Goal: Information Seeking & Learning: Learn about a topic

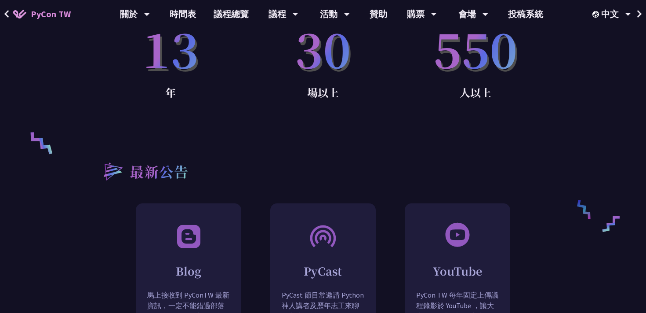
scroll to position [592, 0]
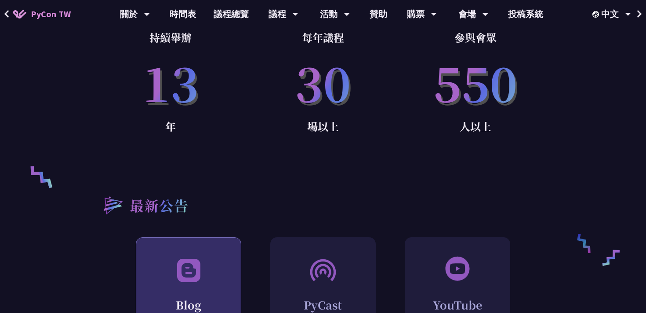
click at [178, 255] on img at bounding box center [189, 269] width 28 height 29
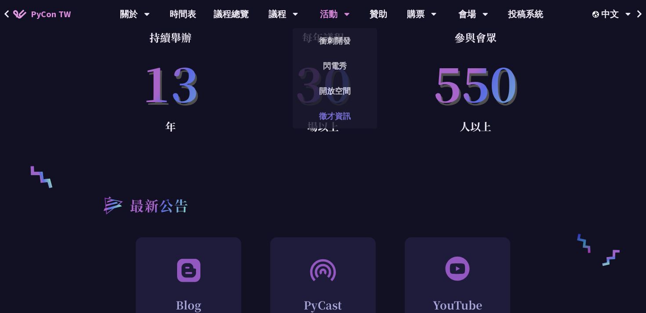
click at [320, 120] on link "徵才資訊" at bounding box center [335, 116] width 84 height 21
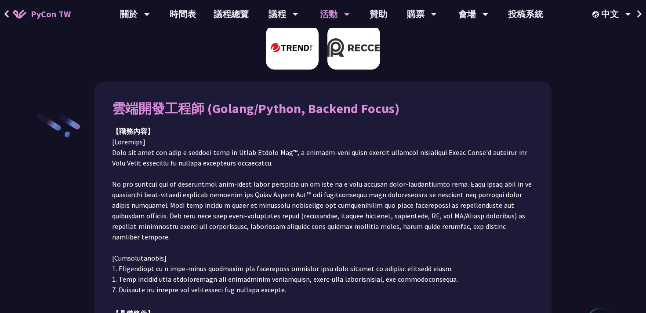
click at [350, 52] on img at bounding box center [354, 48] width 53 height 44
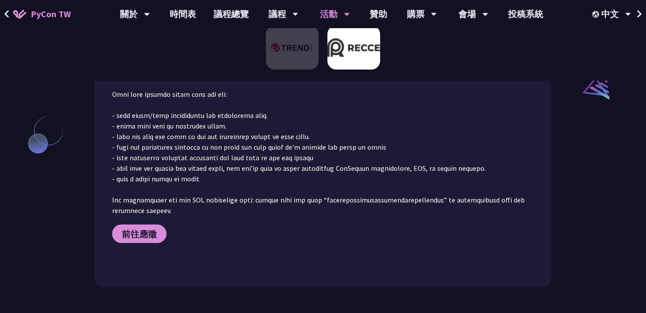
scroll to position [805, 0]
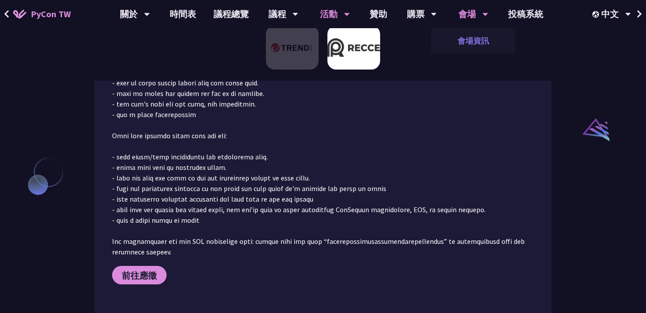
click at [470, 42] on link "會場資訊" at bounding box center [473, 40] width 84 height 21
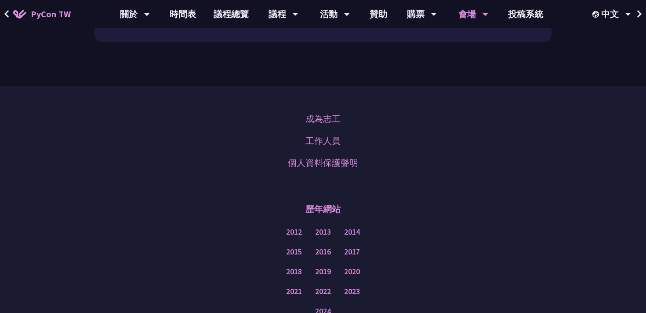
scroll to position [1181, 0]
click at [372, 13] on link "贊助" at bounding box center [378, 14] width 35 height 28
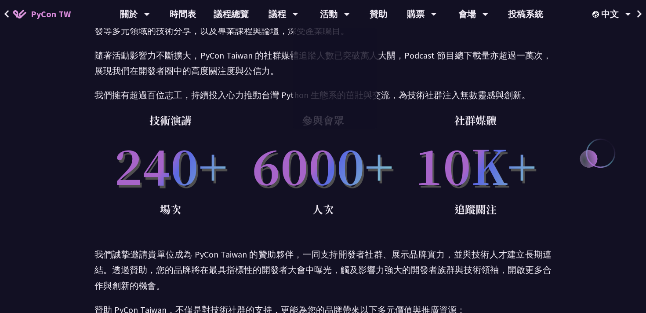
scroll to position [535, 0]
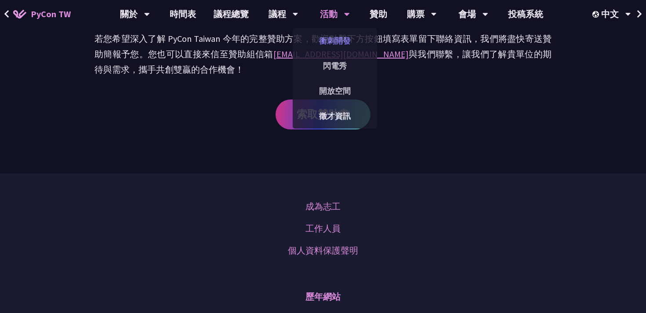
click at [335, 38] on link "衝刺開發" at bounding box center [335, 40] width 84 height 21
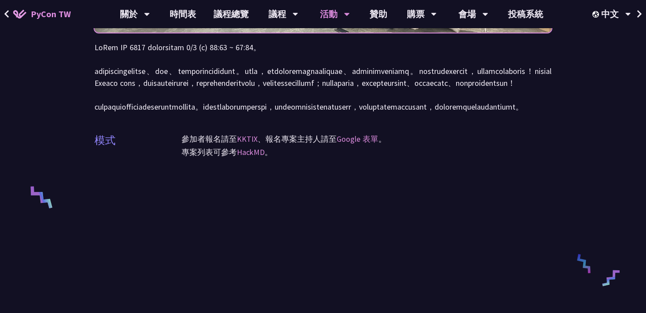
scroll to position [243, 0]
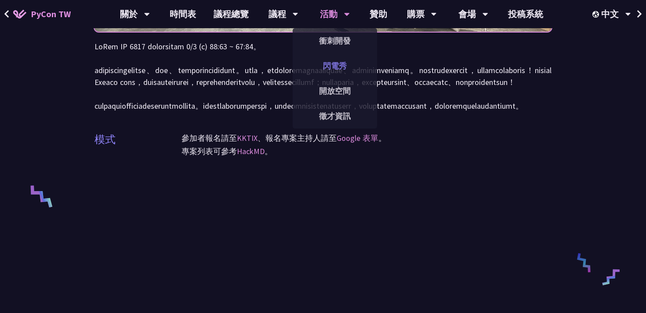
click at [337, 65] on link "閃電秀" at bounding box center [335, 65] width 84 height 21
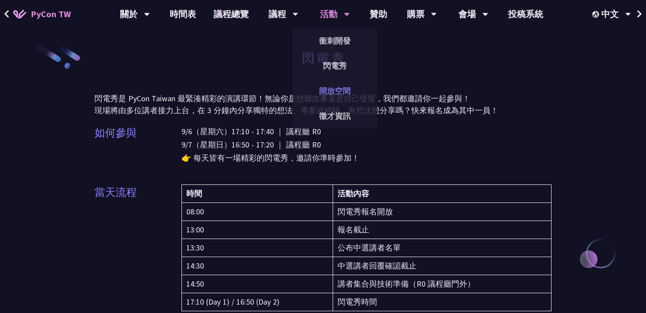
click at [345, 91] on link "開放空間" at bounding box center [335, 90] width 84 height 21
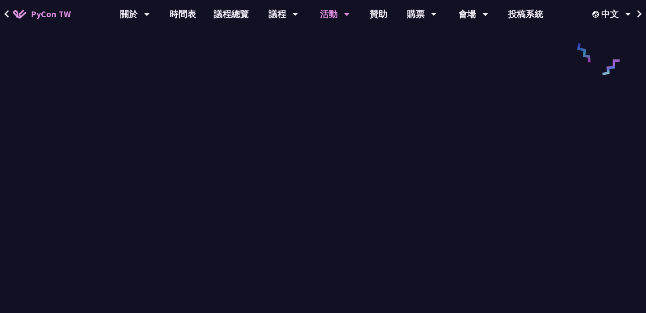
scroll to position [1227, 0]
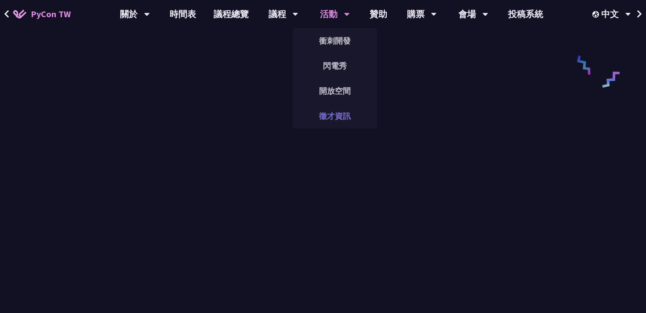
click at [342, 120] on link "徵才資訊" at bounding box center [335, 116] width 84 height 21
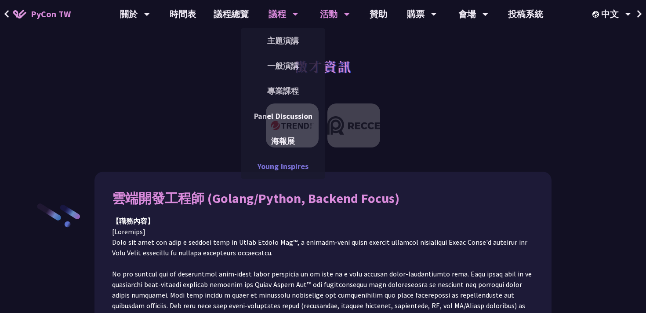
click at [284, 165] on link "Young Inspires" at bounding box center [283, 166] width 84 height 21
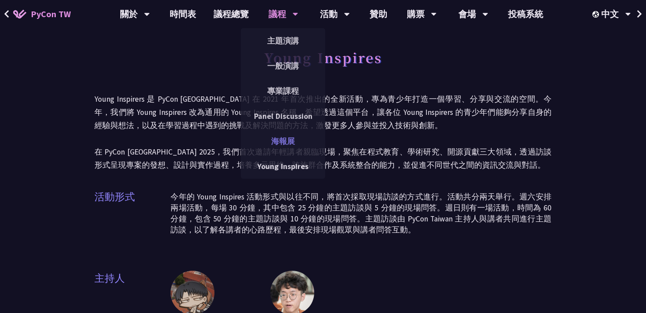
click at [289, 146] on link "海報展" at bounding box center [283, 141] width 84 height 21
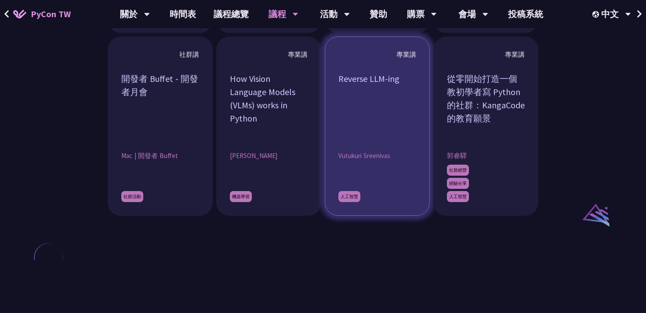
scroll to position [860, 0]
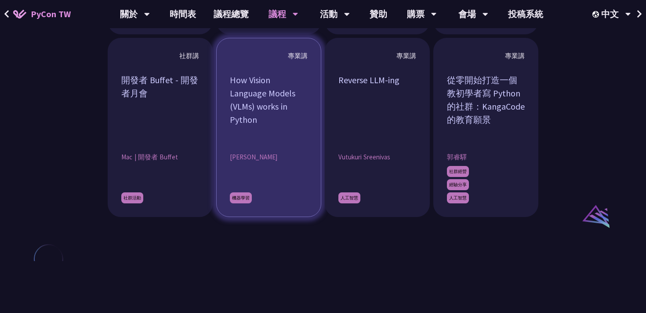
click at [289, 146] on article "專業講 How Vision Language Models (VLMs) works in Python [PERSON_NAME] 機器學習" at bounding box center [268, 127] width 105 height 179
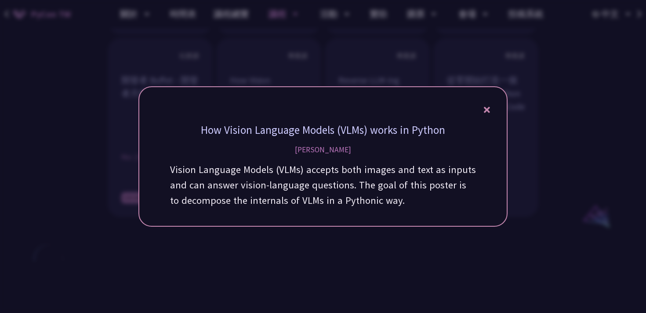
click at [488, 110] on icon at bounding box center [487, 110] width 6 height 6
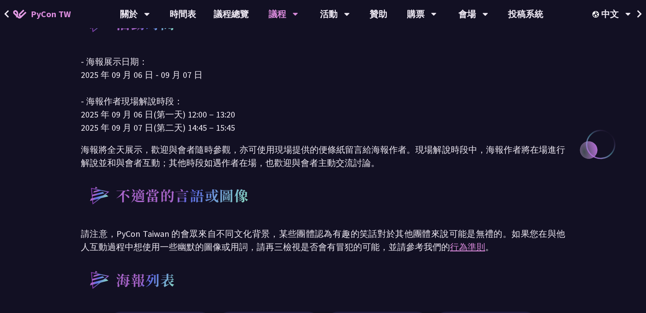
scroll to position [75, 0]
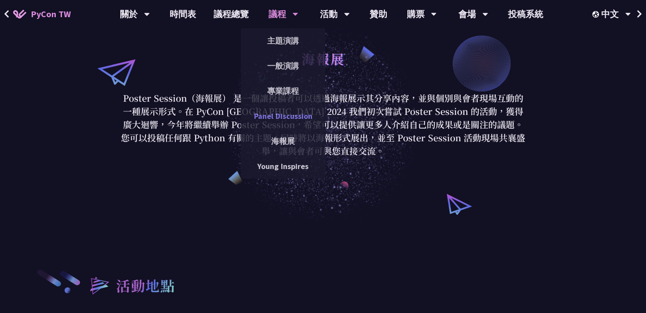
click at [299, 119] on link "Panel Discussion" at bounding box center [283, 116] width 84 height 21
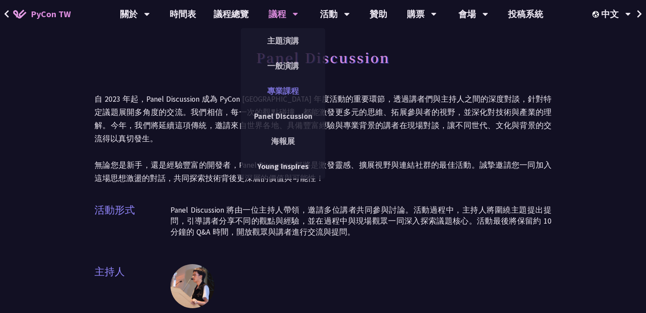
click at [295, 95] on link "專業課程" at bounding box center [283, 90] width 84 height 21
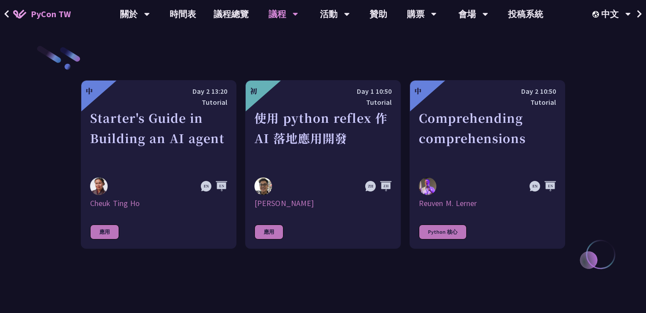
scroll to position [297, 0]
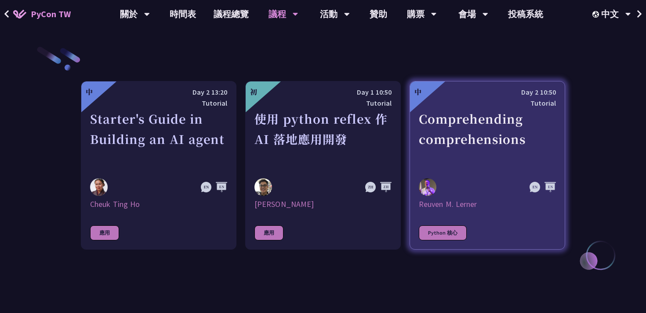
click at [474, 124] on div "Comprehending comprehensions" at bounding box center [487, 139] width 137 height 61
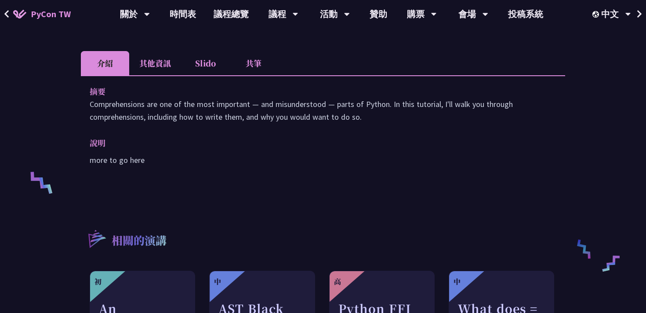
scroll to position [255, 0]
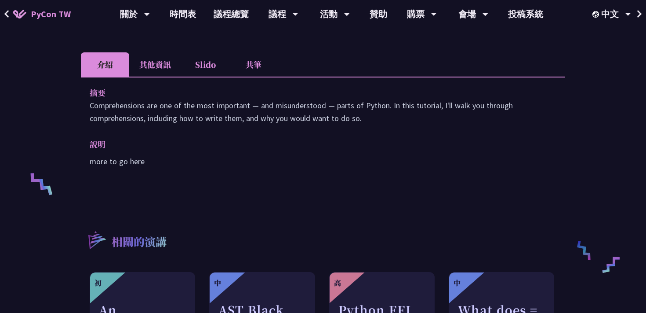
click at [158, 72] on li "其他資訊" at bounding box center [155, 64] width 52 height 24
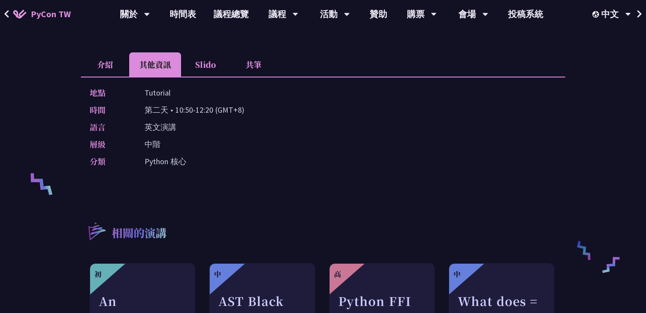
click at [204, 65] on li "Slido" at bounding box center [205, 64] width 48 height 24
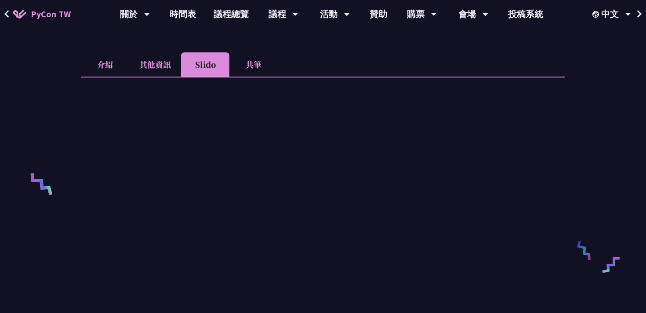
click at [255, 68] on li "共筆" at bounding box center [254, 64] width 48 height 24
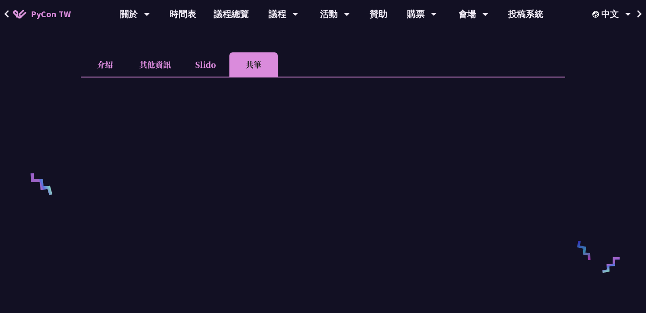
click at [220, 62] on li "Slido" at bounding box center [205, 64] width 48 height 24
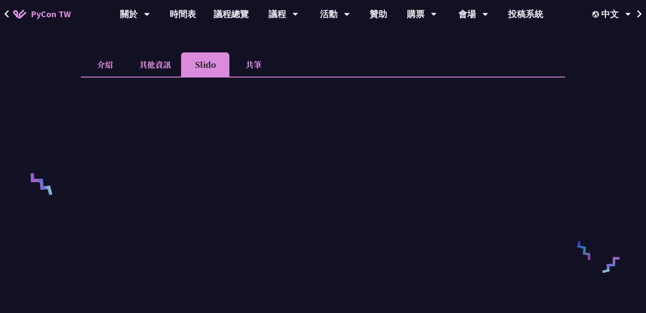
click at [88, 66] on li "介紹" at bounding box center [105, 64] width 48 height 24
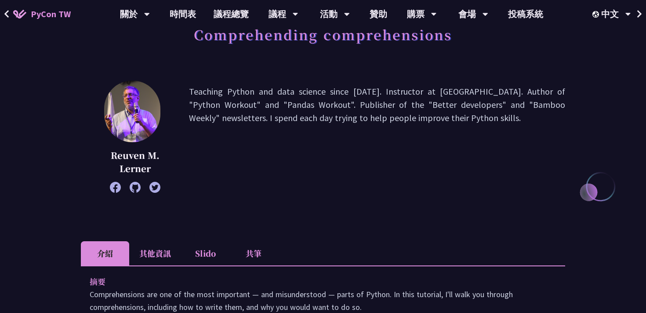
scroll to position [0, 0]
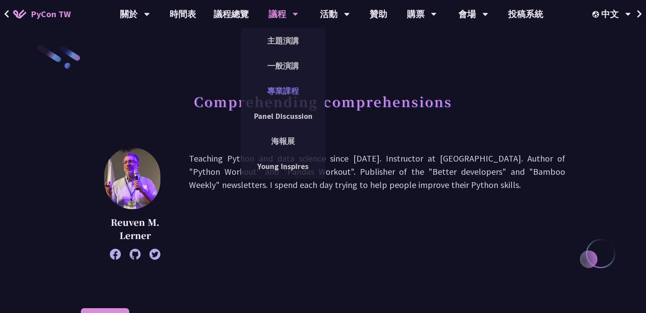
click at [294, 91] on link "專業課程" at bounding box center [283, 90] width 84 height 21
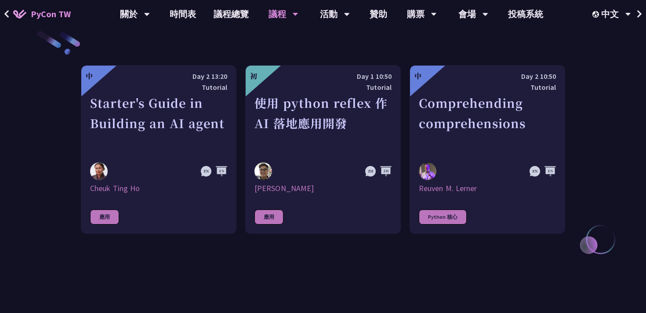
scroll to position [317, 0]
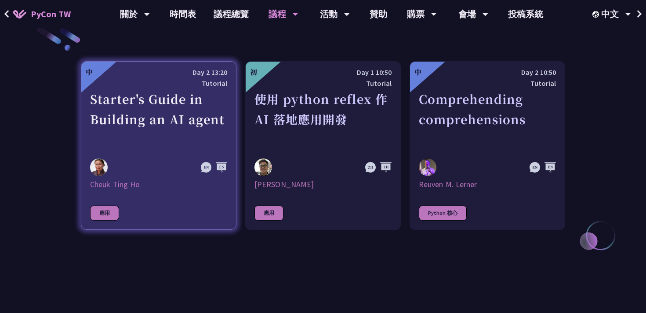
click at [165, 135] on div "Starter's Guide in Building an AI agent" at bounding box center [158, 119] width 137 height 61
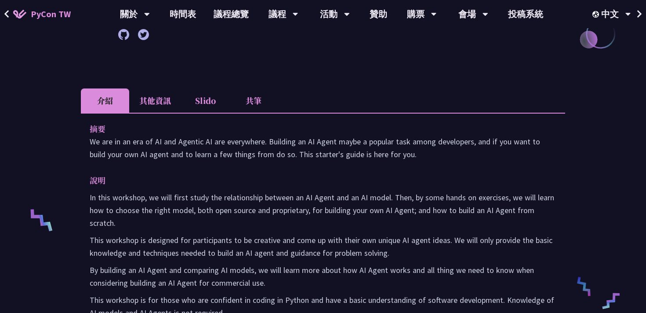
scroll to position [184, 0]
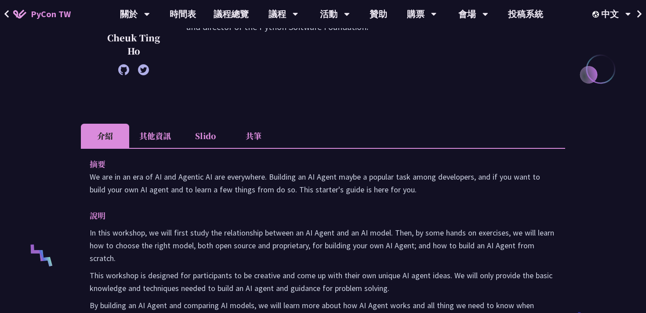
click at [155, 136] on li "其他資訊" at bounding box center [155, 136] width 52 height 24
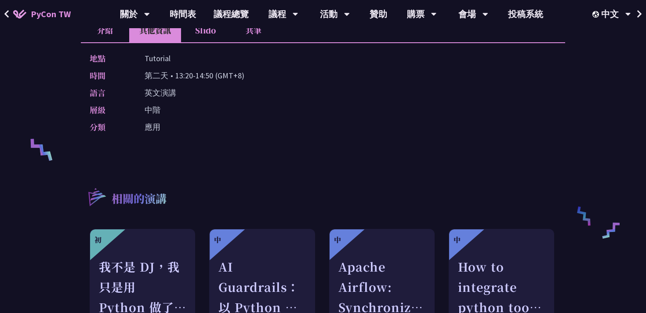
scroll to position [293, 0]
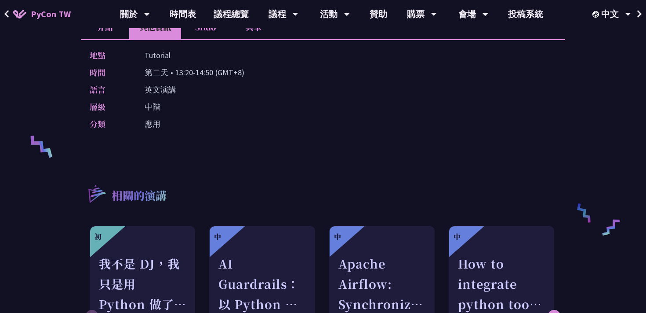
drag, startPoint x: 247, startPoint y: 73, endPoint x: 124, endPoint y: 72, distance: 122.7
click at [124, 72] on div "時間 [DEMOGRAPHIC_DATA] • 13:20-14:50 (GMT+8)" at bounding box center [321, 72] width 463 height 13
click at [255, 105] on div "層級 中階" at bounding box center [321, 106] width 463 height 13
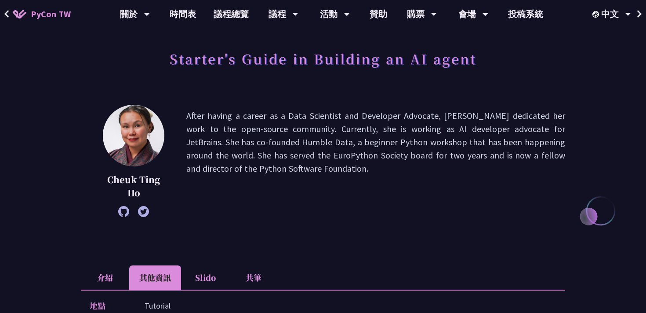
scroll to position [38, 0]
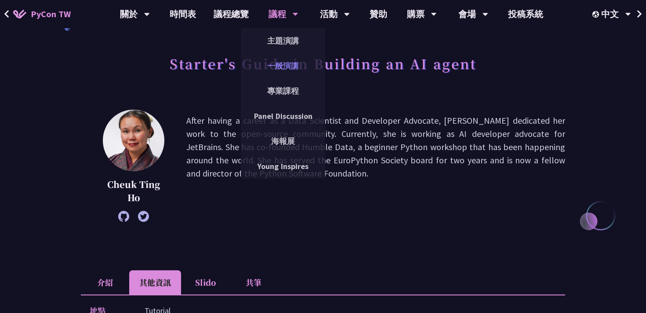
click at [280, 60] on link "一般演講" at bounding box center [283, 65] width 84 height 21
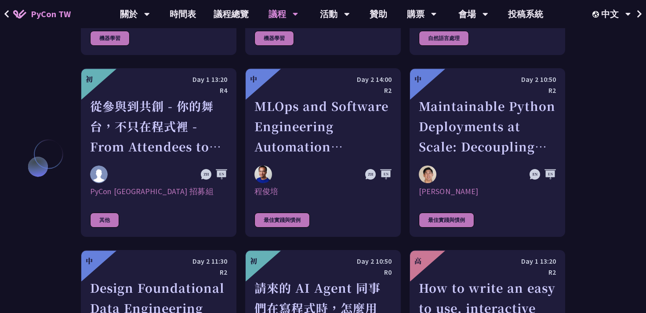
scroll to position [2098, 0]
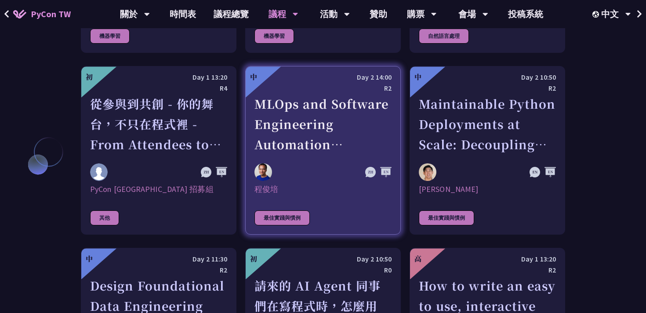
click at [264, 110] on div "MLOps and Software Engineering Automation Challenges in Production" at bounding box center [323, 124] width 137 height 61
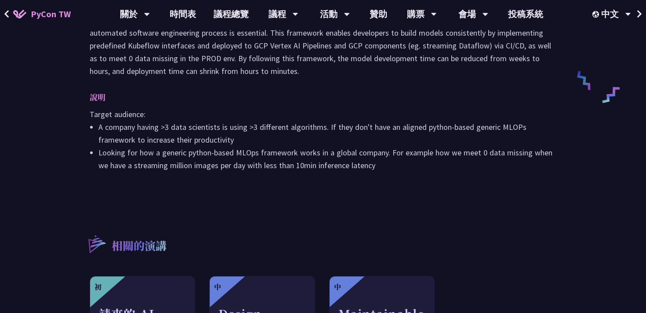
scroll to position [426, 0]
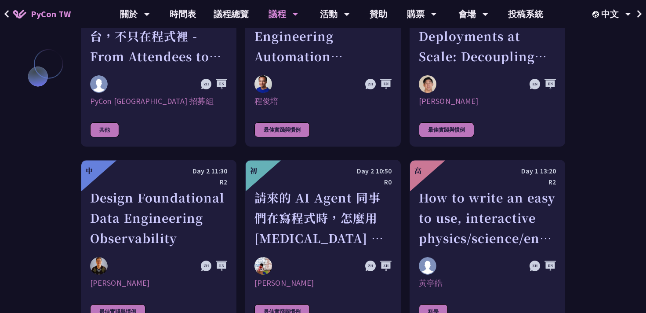
scroll to position [2158, 0]
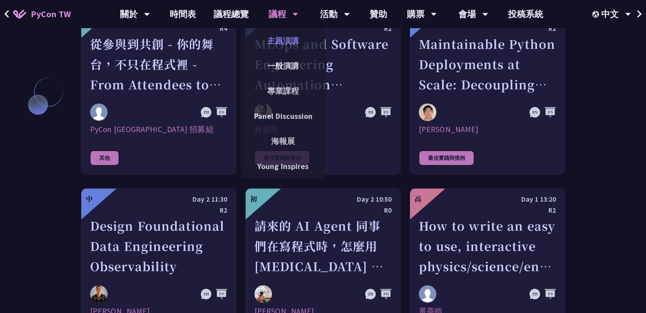
click at [280, 44] on link "主題演講" at bounding box center [283, 40] width 84 height 21
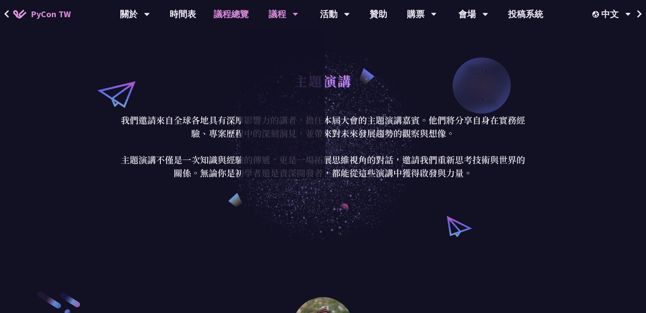
click at [228, 15] on link "議程總覽" at bounding box center [231, 14] width 53 height 28
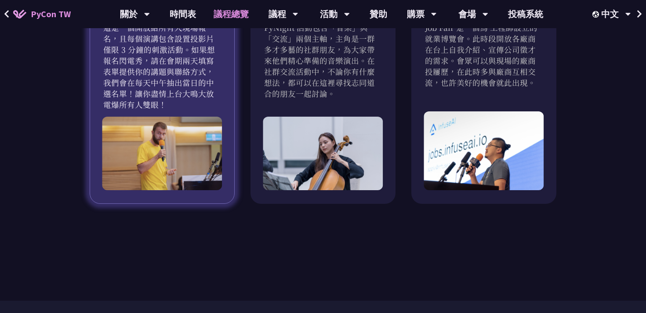
scroll to position [836, 0]
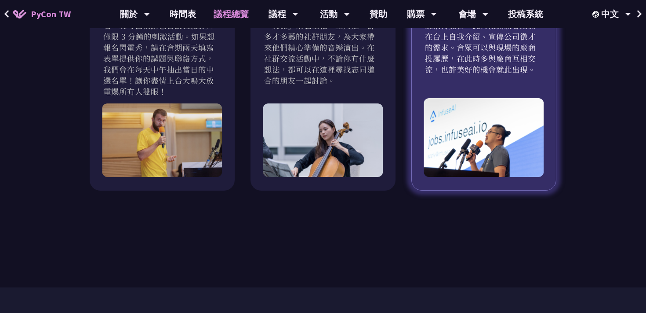
click at [419, 105] on div "Job Fair 會中活動 Job Fair 是一個為 工程師設立的就業博覽會。此時段開放各廠商在台上自我介紹、宣傳公司徵才的需求。會眾可以與現場的廠商投屨歷…" at bounding box center [484, 78] width 145 height 223
click at [472, 98] on img at bounding box center [484, 137] width 120 height 79
click at [471, 54] on p "Job Fair 是一個為 工程師設立的就業博覽會。此時段開放各廠商在台上自我介紹、宣傳公司徵才的需求。會眾可以與現場的廠商投屨歷，在此時多與廠商互相交流，也…" at bounding box center [484, 42] width 118 height 66
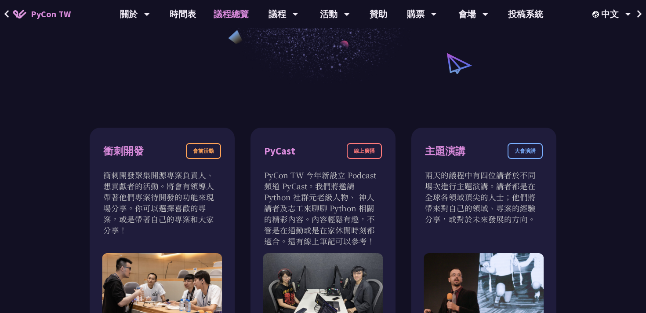
scroll to position [175, 0]
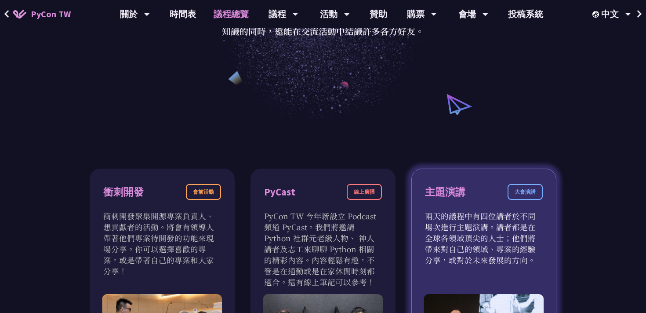
click at [485, 199] on div "主題演講 大會演講" at bounding box center [484, 197] width 118 height 26
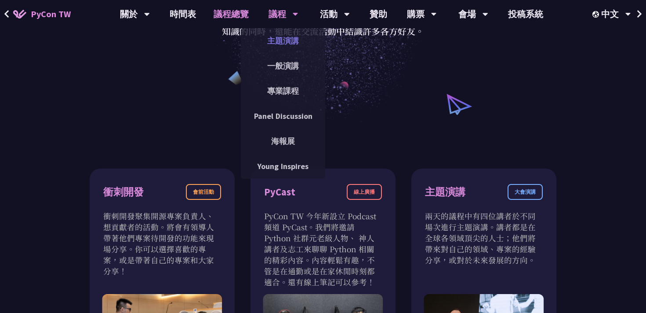
click at [280, 44] on link "主題演講" at bounding box center [283, 40] width 84 height 21
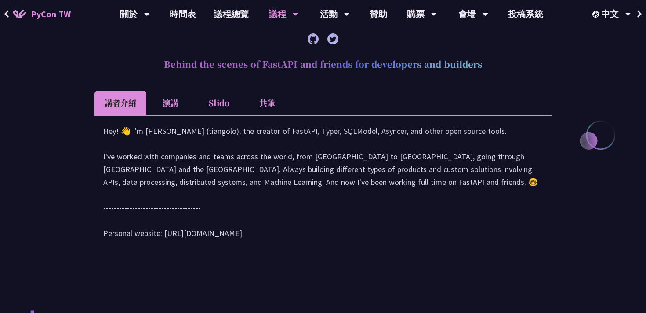
scroll to position [368, 0]
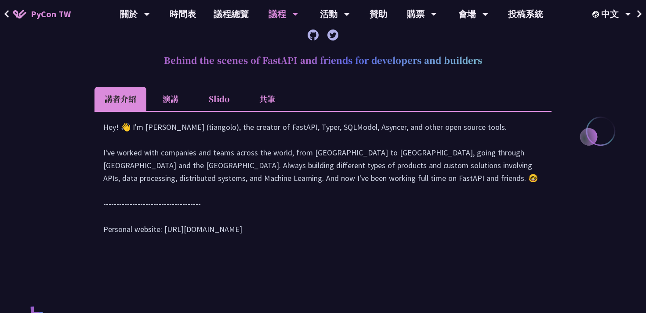
click at [168, 96] on li "演講" at bounding box center [170, 99] width 48 height 24
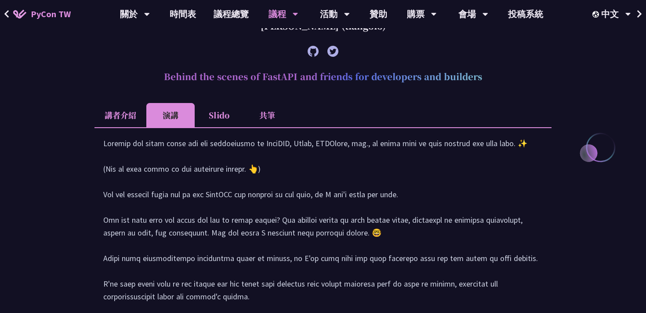
scroll to position [346, 0]
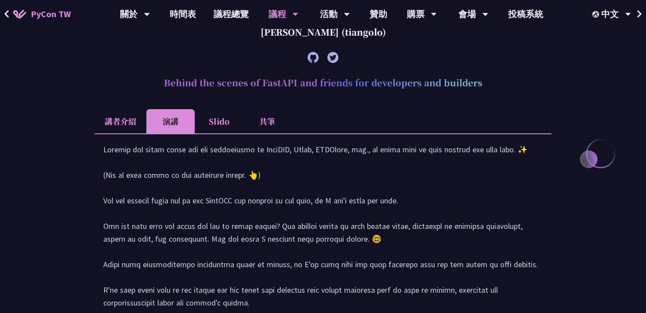
click at [97, 126] on li "講者介紹" at bounding box center [121, 121] width 52 height 24
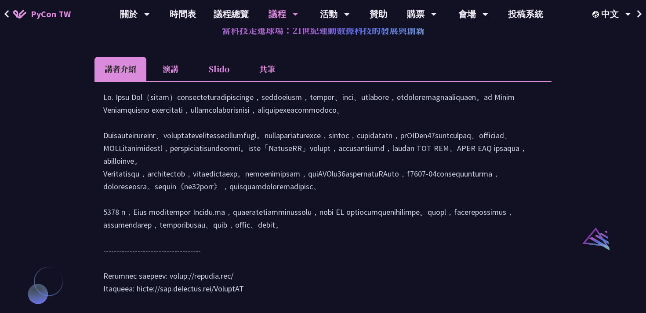
scroll to position [816, 0]
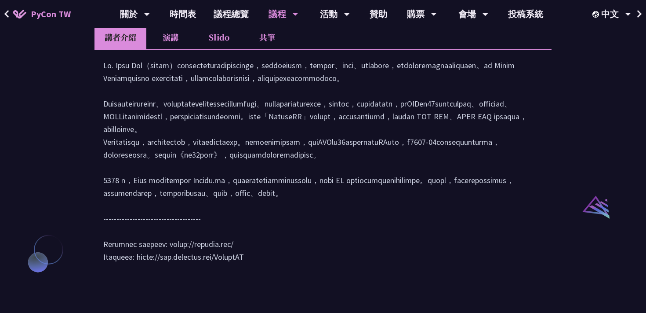
click at [169, 49] on li "演講" at bounding box center [170, 37] width 48 height 24
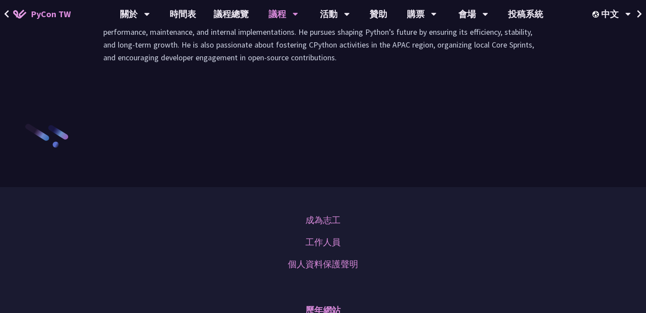
scroll to position [1303, 0]
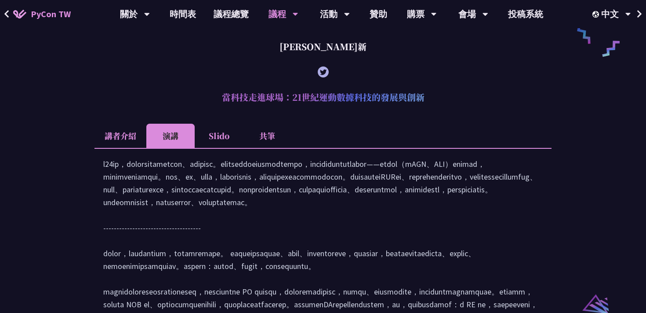
scroll to position [0, 0]
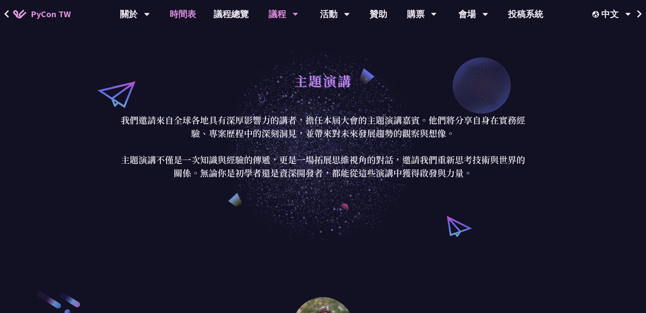
click at [181, 15] on link "時間表" at bounding box center [183, 14] width 44 height 28
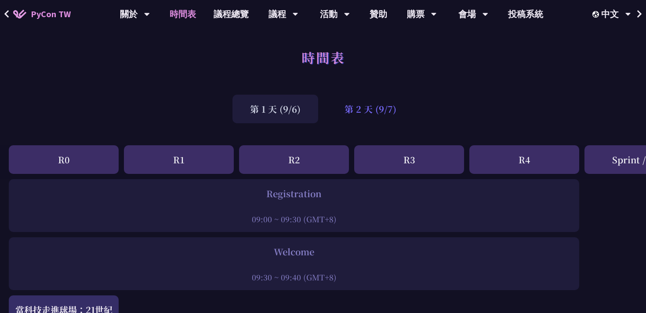
click at [365, 117] on div "第 2 天 (9/7)" at bounding box center [370, 109] width 87 height 29
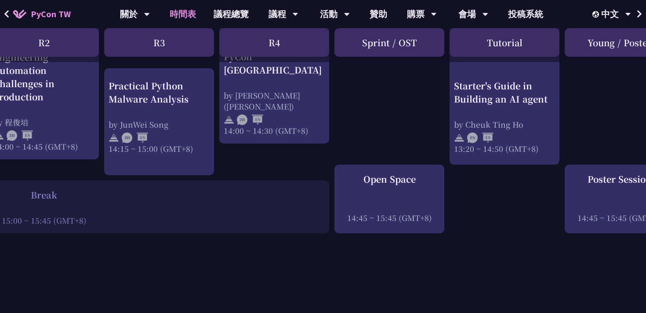
scroll to position [979, 251]
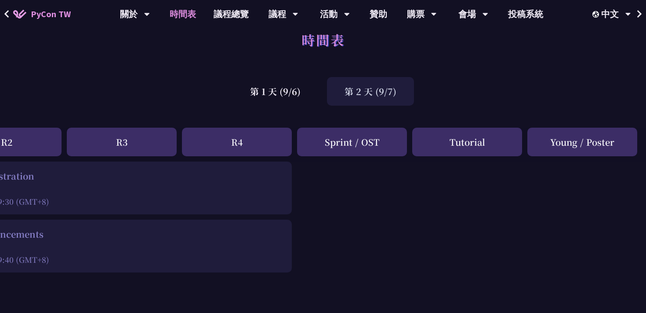
scroll to position [0, 288]
